Goal: Task Accomplishment & Management: Manage account settings

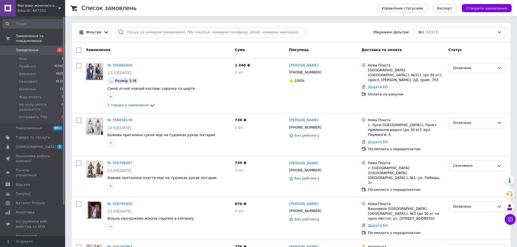
drag, startPoint x: 26, startPoint y: 130, endPoint x: 444, endPoint y: 121, distance: 418.0
click at [26, 135] on span "Товари та послуги" at bounding box center [33, 137] width 34 height 5
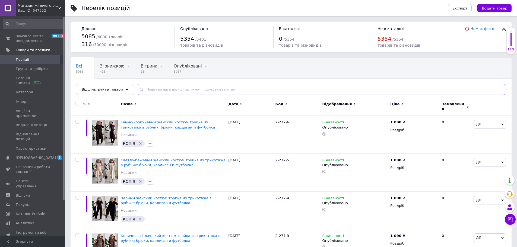
click at [193, 91] on input "text" at bounding box center [321, 89] width 369 height 11
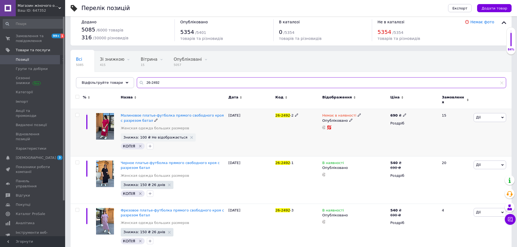
scroll to position [13, 0]
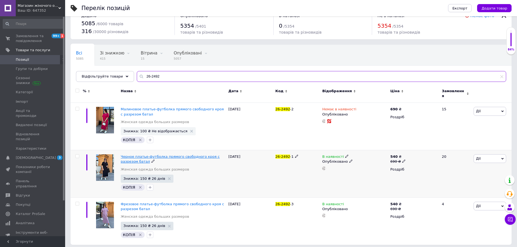
type input "26-2492"
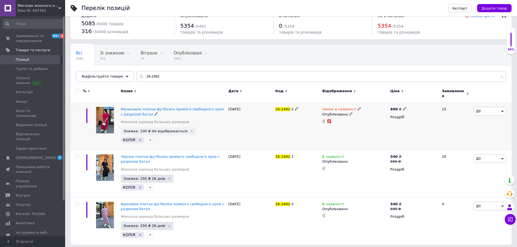
click at [357, 107] on span at bounding box center [359, 109] width 4 height 4
click at [372, 110] on li "В наявності" at bounding box center [388, 114] width 52 height 8
click at [241, 124] on div "24.04.2025" at bounding box center [250, 126] width 47 height 47
click at [131, 155] on span "Черное платье-футболка прямого свободного кроя с разрезом батал" at bounding box center [170, 159] width 99 height 9
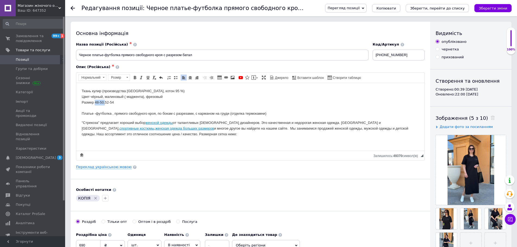
drag, startPoint x: 105, startPoint y: 102, endPoint x: 95, endPoint y: 103, distance: 10.0
click at [95, 103] on p "Ткань кулир (производства Турция, котон 95 %) Цвет чёрный, малиновый ( маджента…" at bounding box center [250, 102] width 337 height 28
drag, startPoint x: 168, startPoint y: 97, endPoint x: 65, endPoint y: 95, distance: 103.6
click at [76, 95] on html "Ткань кулир (производства Турция, котон 95 %) Цвет чёрный, малиновый ( маджента…" at bounding box center [250, 125] width 348 height 84
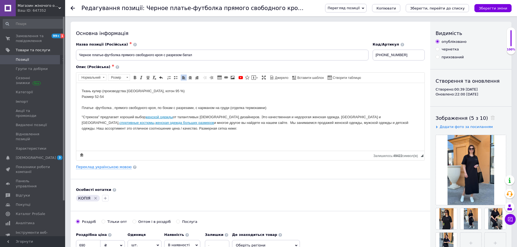
drag, startPoint x: 493, startPoint y: 9, endPoint x: 442, endPoint y: 21, distance: 52.4
click at [493, 9] on icon "Зберегти зміни" at bounding box center [492, 8] width 28 height 4
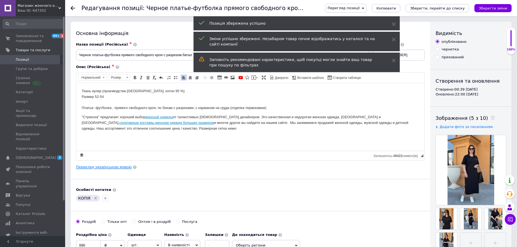
click at [101, 165] on link "Переклад українською мовою" at bounding box center [104, 167] width 56 height 4
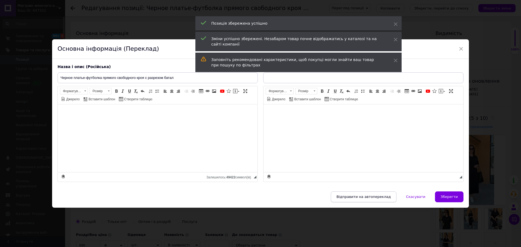
type input "Чорне плаття-футболка прямого вільного крою з розрізом батал"
drag, startPoint x: 352, startPoint y: 191, endPoint x: 355, endPoint y: 192, distance: 3.8
click at [355, 192] on div "× Основна інформація (Переклад) Назва і опис (Російська) Черное платье-футболка…" at bounding box center [260, 123] width 417 height 168
click at [359, 199] on button "Відправити на автопереклад" at bounding box center [364, 196] width 66 height 11
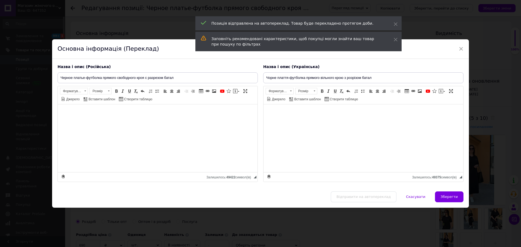
drag, startPoint x: 461, startPoint y: 50, endPoint x: 407, endPoint y: 37, distance: 55.6
click at [461, 50] on span "×" at bounding box center [460, 48] width 5 height 9
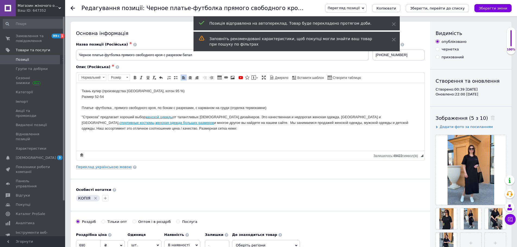
click at [72, 9] on icon at bounding box center [73, 8] width 4 height 4
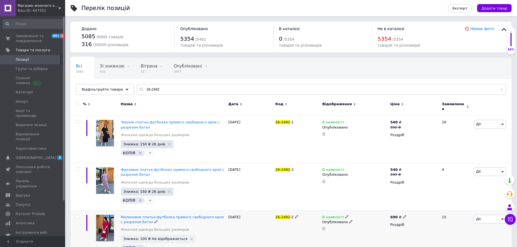
click at [77, 215] on input "checkbox" at bounding box center [77, 217] width 4 height 4
checkbox input "true"
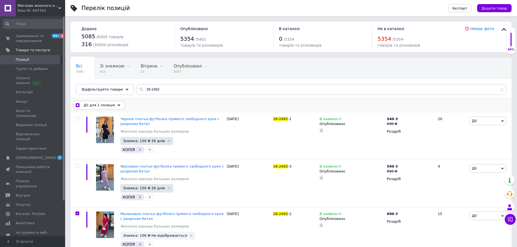
click at [101, 107] on span "Дії для 1 позиція" at bounding box center [99, 105] width 31 height 5
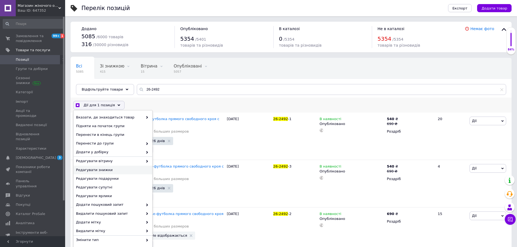
click at [128, 170] on span "Редагувати знижки" at bounding box center [112, 170] width 72 height 5
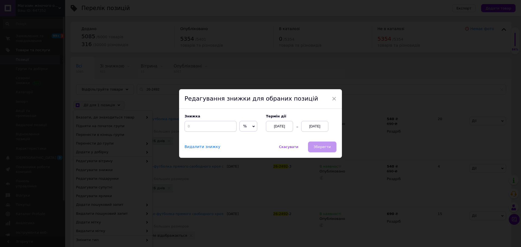
click at [315, 125] on div "12.08.2025" at bounding box center [314, 126] width 27 height 11
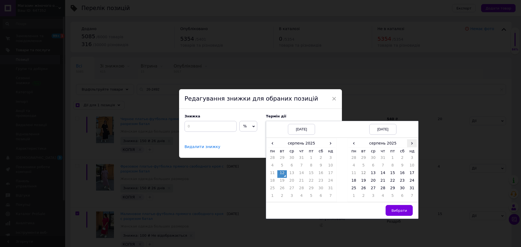
click at [411, 145] on span "›" at bounding box center [412, 143] width 10 height 8
click at [352, 142] on span "‹" at bounding box center [354, 143] width 10 height 8
click at [392, 187] on td "26" at bounding box center [393, 190] width 10 height 8
click at [402, 212] on span "Вибрати" at bounding box center [399, 211] width 16 height 4
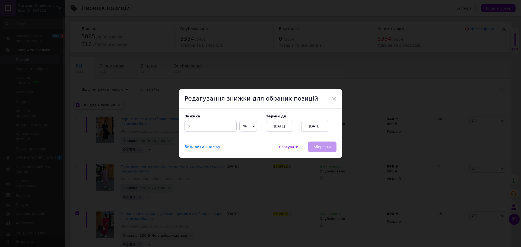
click at [247, 128] on span "%" at bounding box center [248, 126] width 18 height 11
click at [248, 139] on li "₴" at bounding box center [247, 138] width 17 height 8
click at [205, 127] on input at bounding box center [210, 126] width 52 height 11
checkbox input "true"
type input "1"
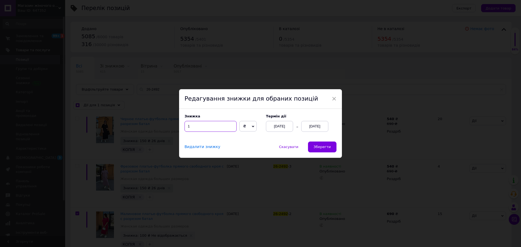
checkbox input "true"
type input "15"
checkbox input "true"
type input "150"
click at [328, 150] on button "Зберегти" at bounding box center [322, 147] width 28 height 11
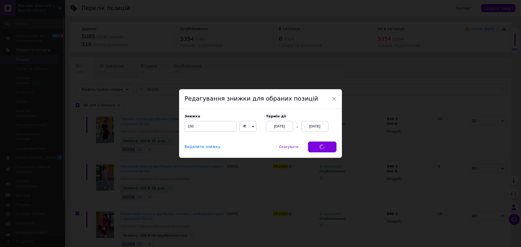
checkbox input "true"
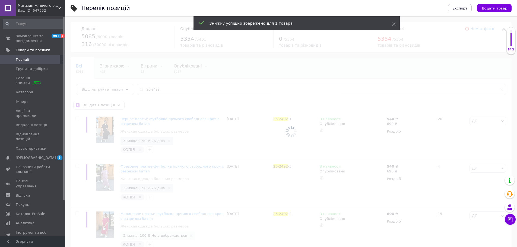
checkbox input "false"
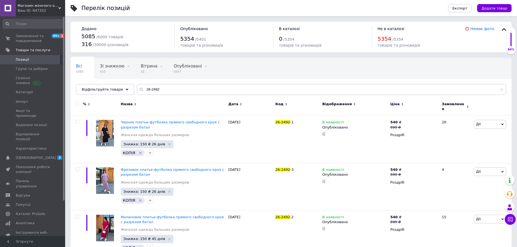
click at [77, 105] on input "checkbox" at bounding box center [77, 104] width 4 height 4
checkbox input "true"
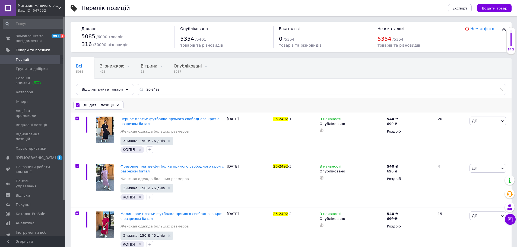
click at [107, 106] on span "Дії для 3 позиції" at bounding box center [99, 105] width 30 height 5
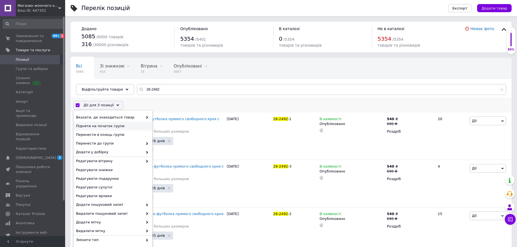
click at [97, 124] on span "Підняти на початок групи" at bounding box center [112, 126] width 72 height 5
checkbox input "false"
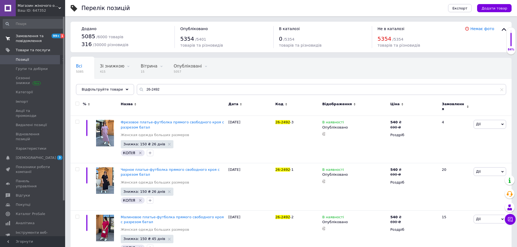
click at [25, 42] on span "Замовлення та повідомлення" at bounding box center [33, 39] width 34 height 10
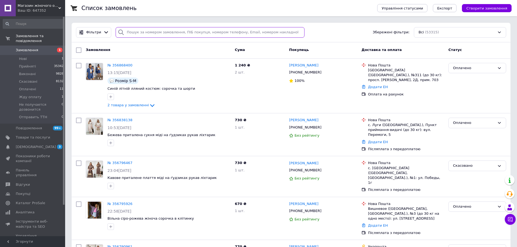
click at [171, 31] on input "search" at bounding box center [210, 32] width 189 height 11
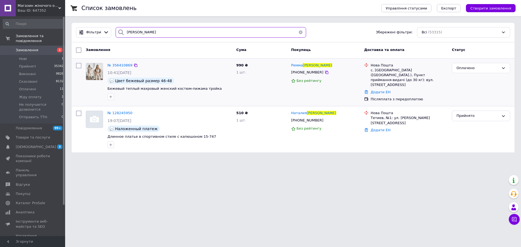
type input "фандикова"
click at [120, 62] on div "№ 356410869" at bounding box center [120, 65] width 26 height 6
click at [115, 66] on span "№ 356410869" at bounding box center [119, 65] width 25 height 4
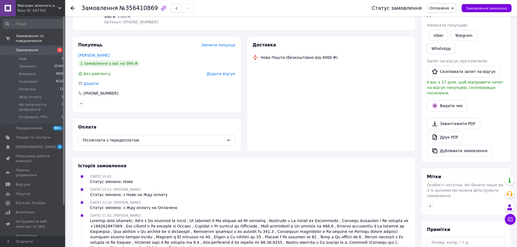
scroll to position [81, 0]
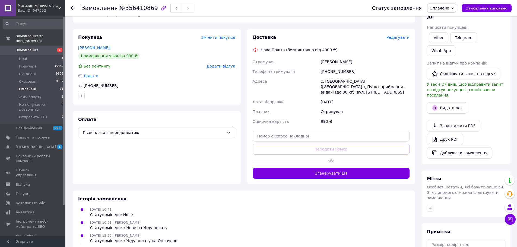
click at [31, 87] on li "Оплачені 11" at bounding box center [33, 89] width 67 height 8
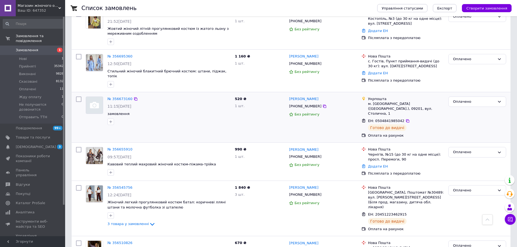
scroll to position [325, 0]
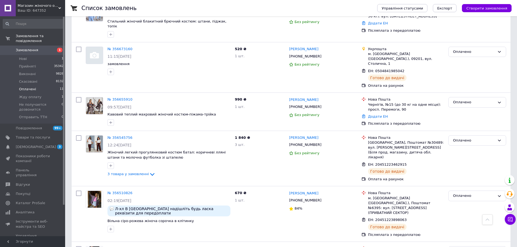
click at [26, 87] on span "Оплачені" at bounding box center [27, 89] width 17 height 5
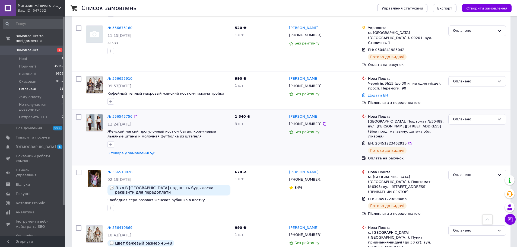
scroll to position [328, 0]
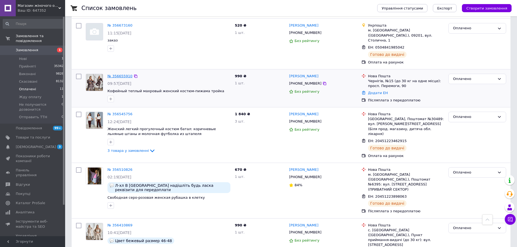
click at [120, 74] on link "№ 356655910" at bounding box center [119, 76] width 25 height 4
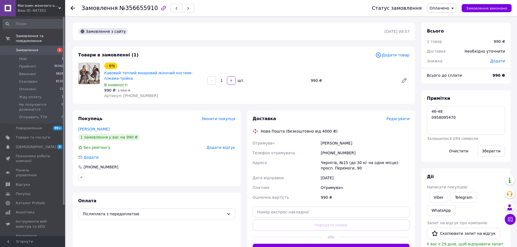
click at [71, 7] on icon at bounding box center [73, 8] width 4 height 4
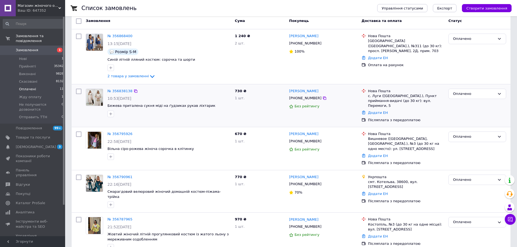
scroll to position [54, 0]
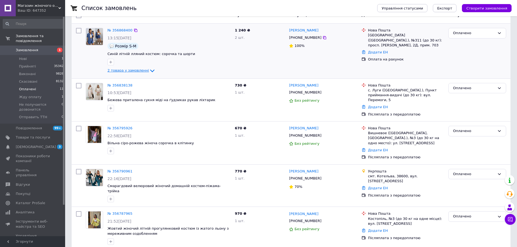
click at [120, 70] on span "2 товара у замовленні" at bounding box center [127, 70] width 41 height 4
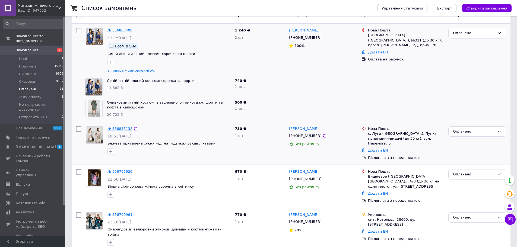
click at [110, 128] on link "№ 356838138" at bounding box center [119, 129] width 25 height 4
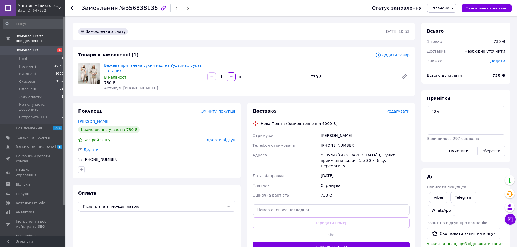
click at [72, 7] on use at bounding box center [73, 8] width 4 height 4
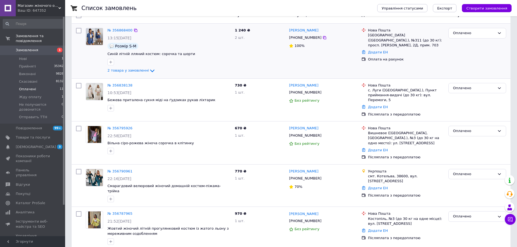
scroll to position [81, 0]
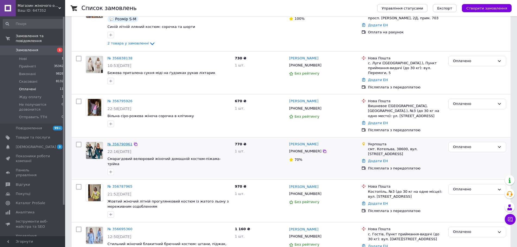
click at [114, 142] on link "№ 356790961" at bounding box center [119, 144] width 25 height 4
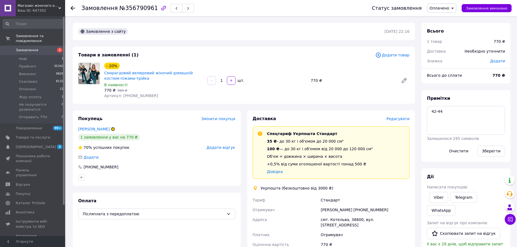
click at [74, 7] on icon at bounding box center [73, 8] width 4 height 4
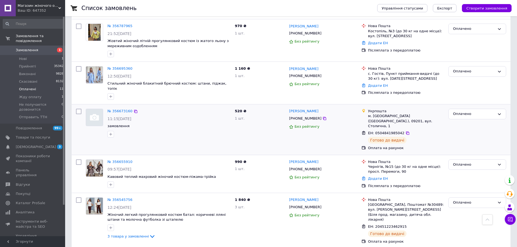
scroll to position [244, 0]
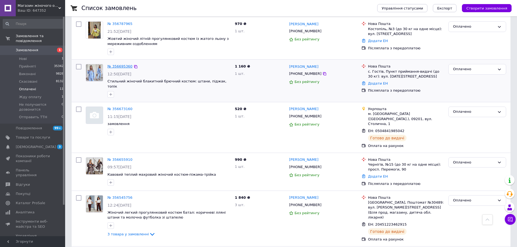
click at [117, 64] on link "№ 356695360" at bounding box center [119, 66] width 25 height 4
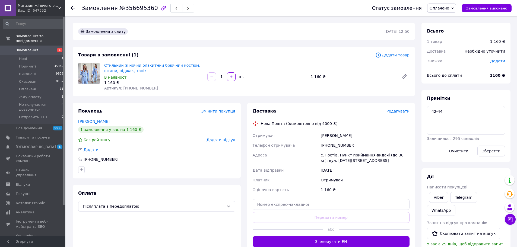
click at [72, 7] on icon at bounding box center [73, 8] width 4 height 4
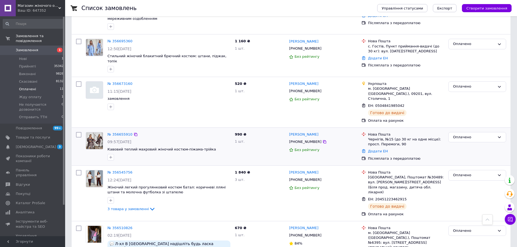
scroll to position [298, 0]
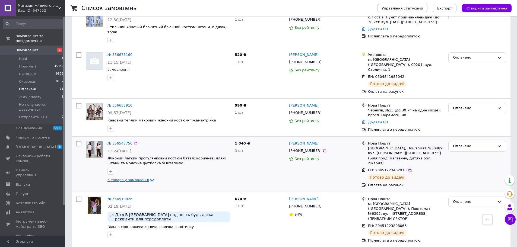
click at [126, 178] on span "3 товара у замовленні" at bounding box center [127, 180] width 41 height 4
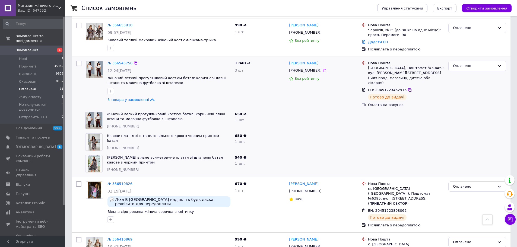
scroll to position [388, 0]
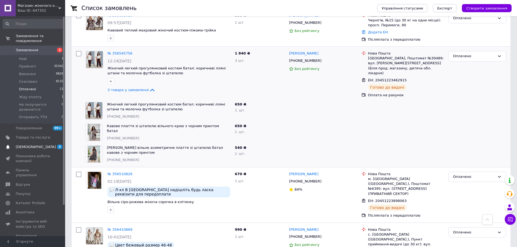
click at [26, 145] on span "[DEMOGRAPHIC_DATA]" at bounding box center [36, 147] width 40 height 5
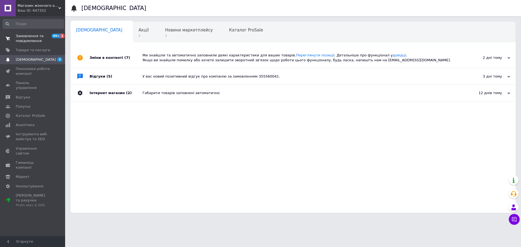
click at [29, 40] on span "Замовлення та повідомлення" at bounding box center [33, 39] width 34 height 10
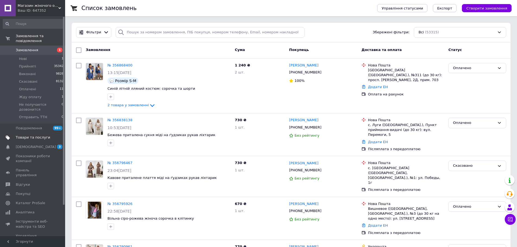
click at [32, 135] on span "Товари та послуги" at bounding box center [33, 137] width 34 height 5
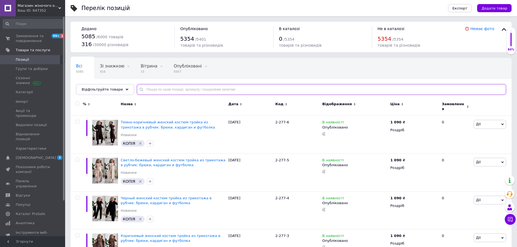
click at [164, 91] on input "text" at bounding box center [321, 89] width 369 height 11
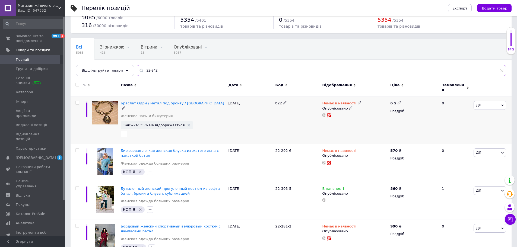
scroll to position [27, 0]
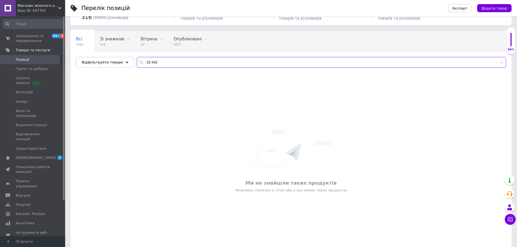
type input "22-342"
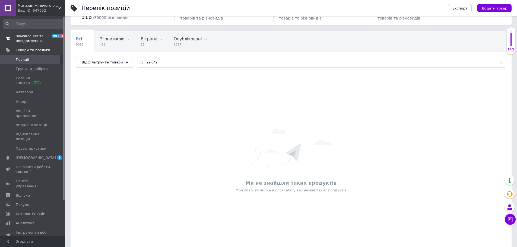
click at [16, 39] on span "Замовлення та повідомлення" at bounding box center [33, 39] width 34 height 10
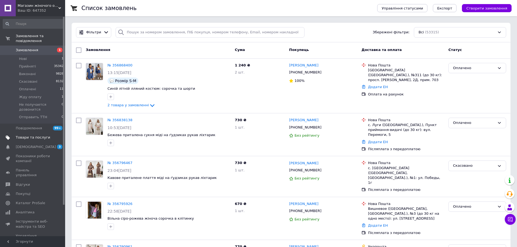
click at [24, 135] on span "Товари та послуги" at bounding box center [33, 137] width 34 height 5
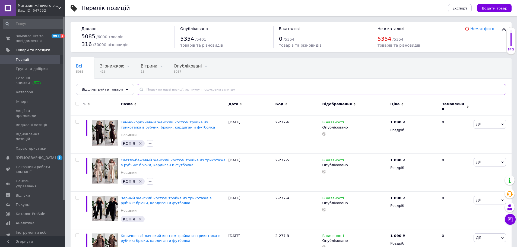
drag, startPoint x: 168, startPoint y: 90, endPoint x: 164, endPoint y: 91, distance: 3.8
click at [167, 90] on input "text" at bounding box center [321, 89] width 369 height 11
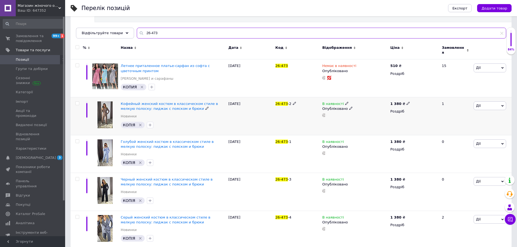
scroll to position [60, 0]
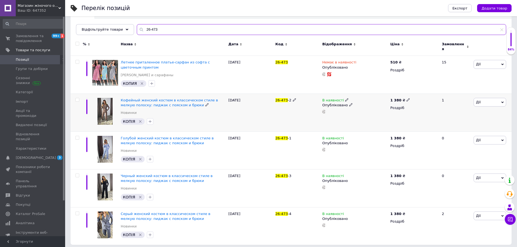
type input "26-473"
click at [78, 98] on input "checkbox" at bounding box center [77, 100] width 4 height 4
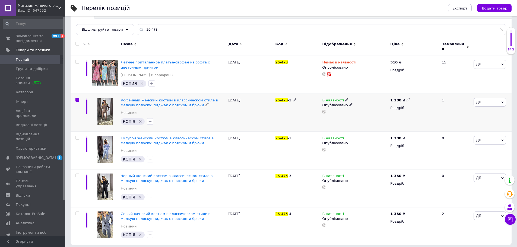
checkbox input "true"
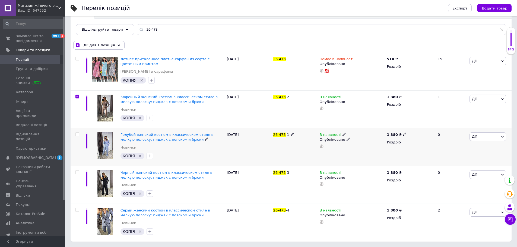
click at [77, 135] on input "checkbox" at bounding box center [77, 135] width 4 height 4
checkbox input "true"
click at [78, 172] on input "checkbox" at bounding box center [77, 173] width 4 height 4
checkbox input "true"
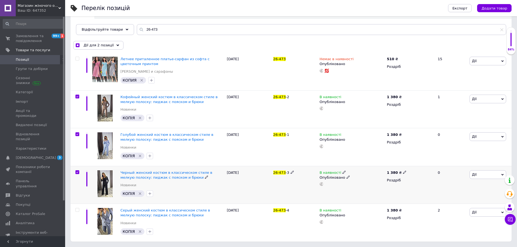
checkbox input "true"
click at [78, 210] on input "checkbox" at bounding box center [77, 210] width 4 height 4
checkbox input "true"
click at [97, 43] on span "Дії для 4 позиції" at bounding box center [99, 45] width 30 height 5
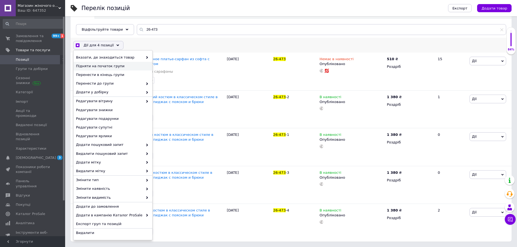
checkbox input "true"
click at [99, 66] on span "Підняти на початок групи" at bounding box center [112, 66] width 72 height 5
checkbox input "false"
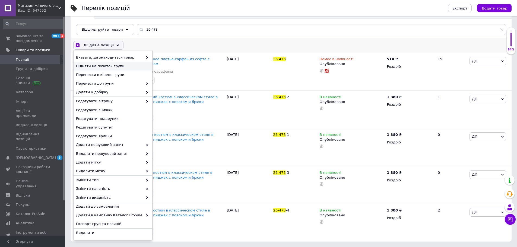
checkbox input "false"
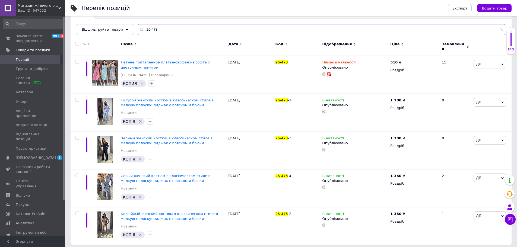
drag, startPoint x: 157, startPoint y: 33, endPoint x: 114, endPoint y: 29, distance: 43.0
click at [113, 28] on div "Відфільтруйте товари 26-473" at bounding box center [291, 29] width 430 height 11
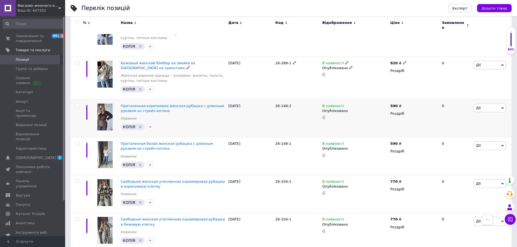
scroll to position [521, 0]
click at [29, 41] on span "Замовлення та повідомлення" at bounding box center [33, 39] width 34 height 10
